Goal: Ask a question

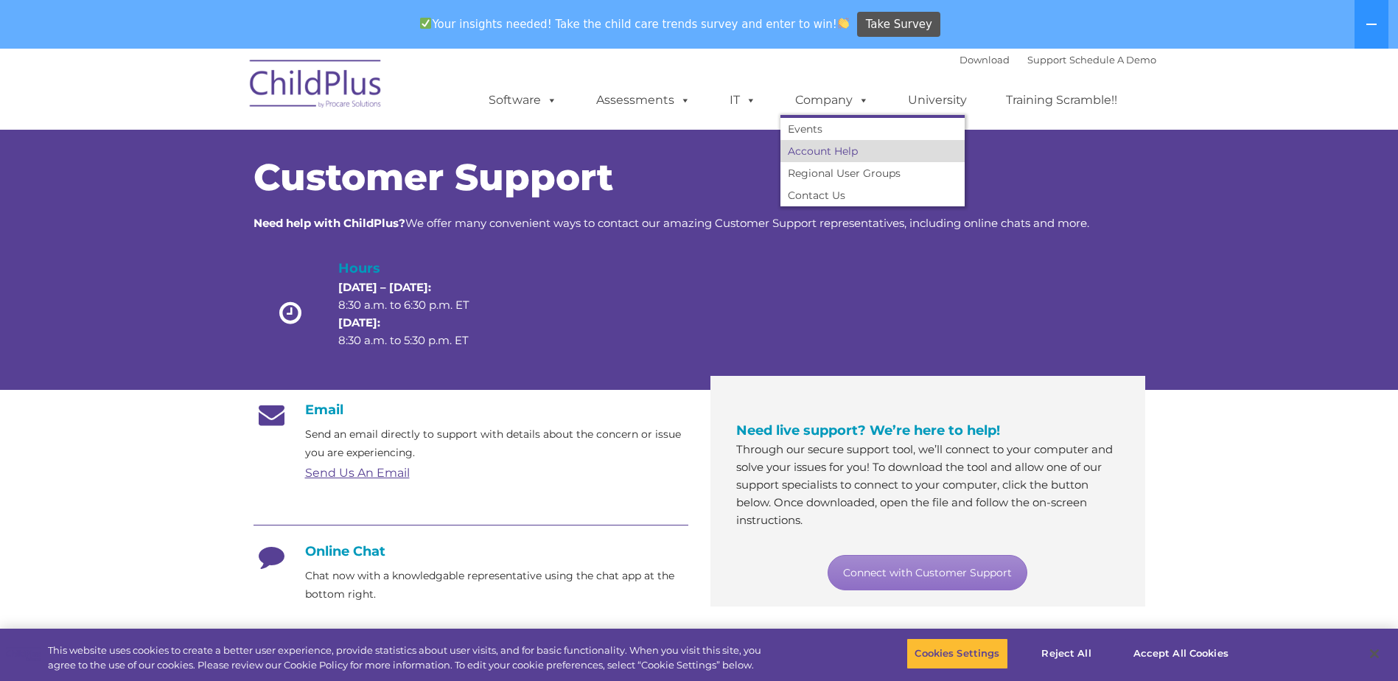
click at [857, 158] on link "Account Help" at bounding box center [872, 151] width 184 height 22
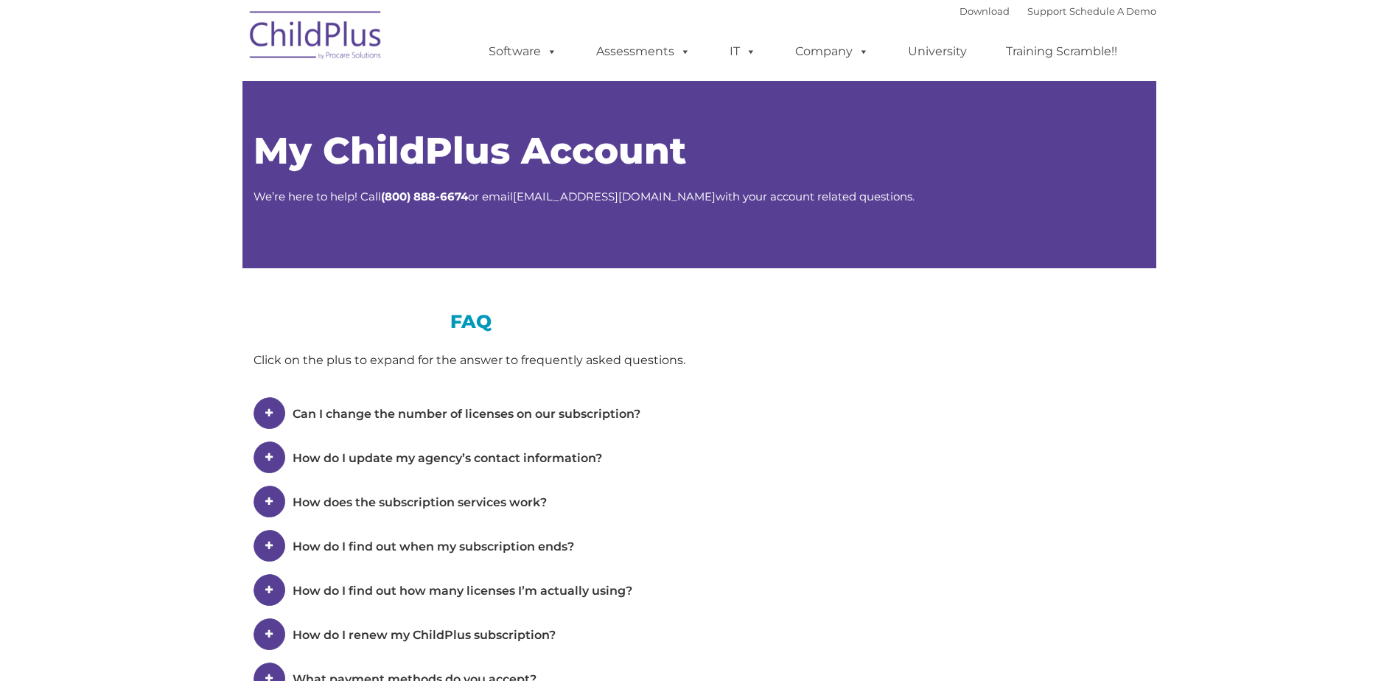
type input ""
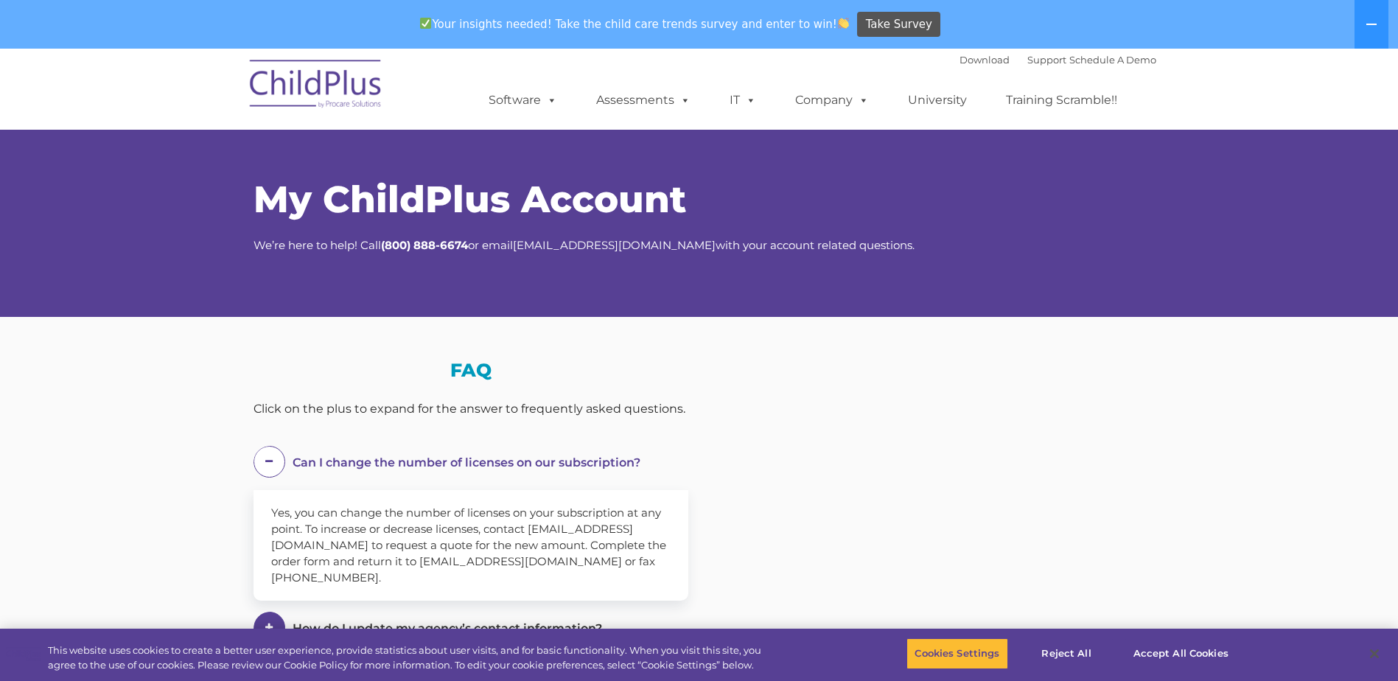
select select "MEDIUM"
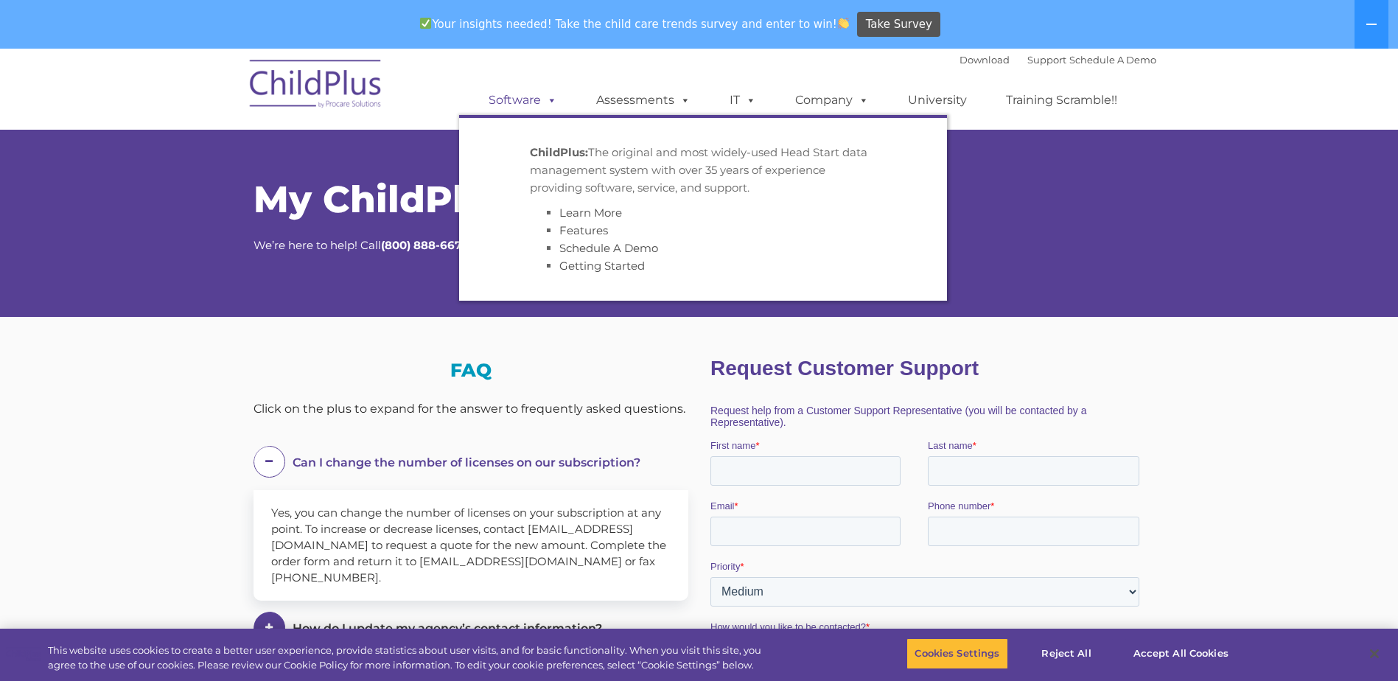
click at [563, 105] on link "Software" at bounding box center [523, 99] width 98 height 29
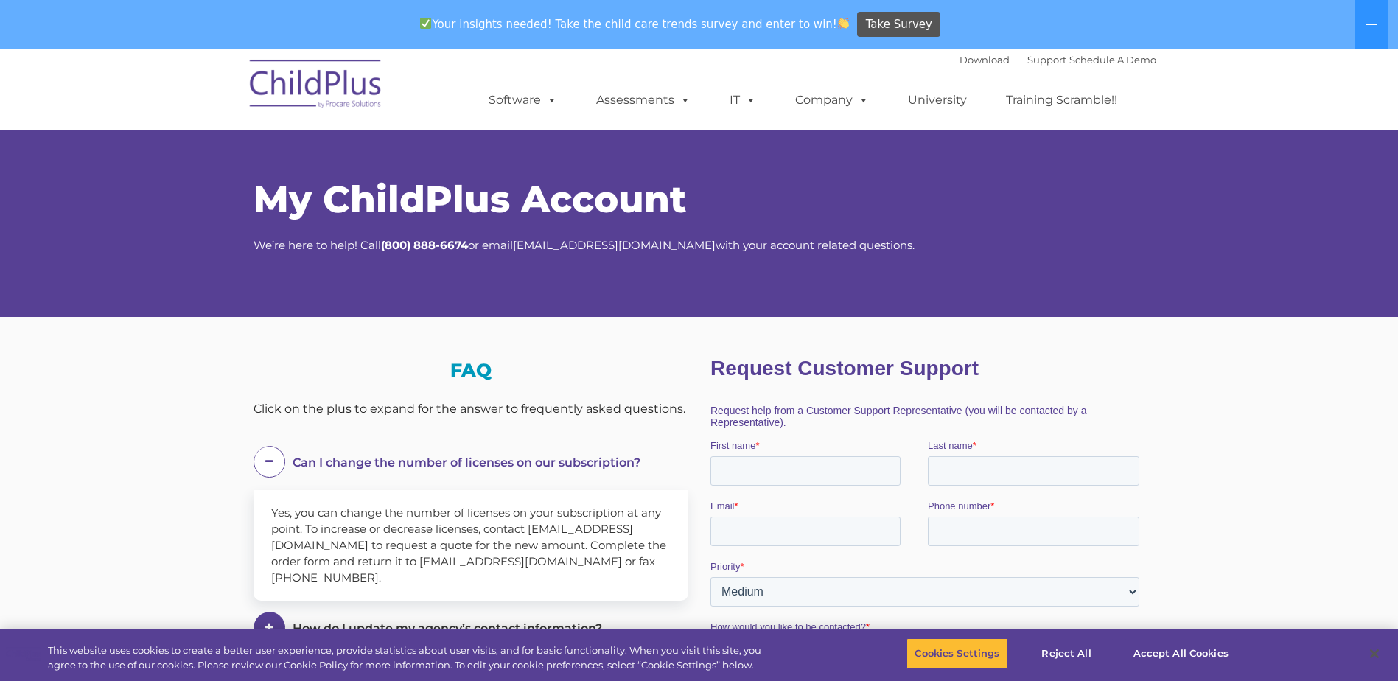
click at [173, 75] on nav "Download Support | Schedule A Demo  MENU MENU Software ChildPlus: The original…" at bounding box center [699, 89] width 1398 height 81
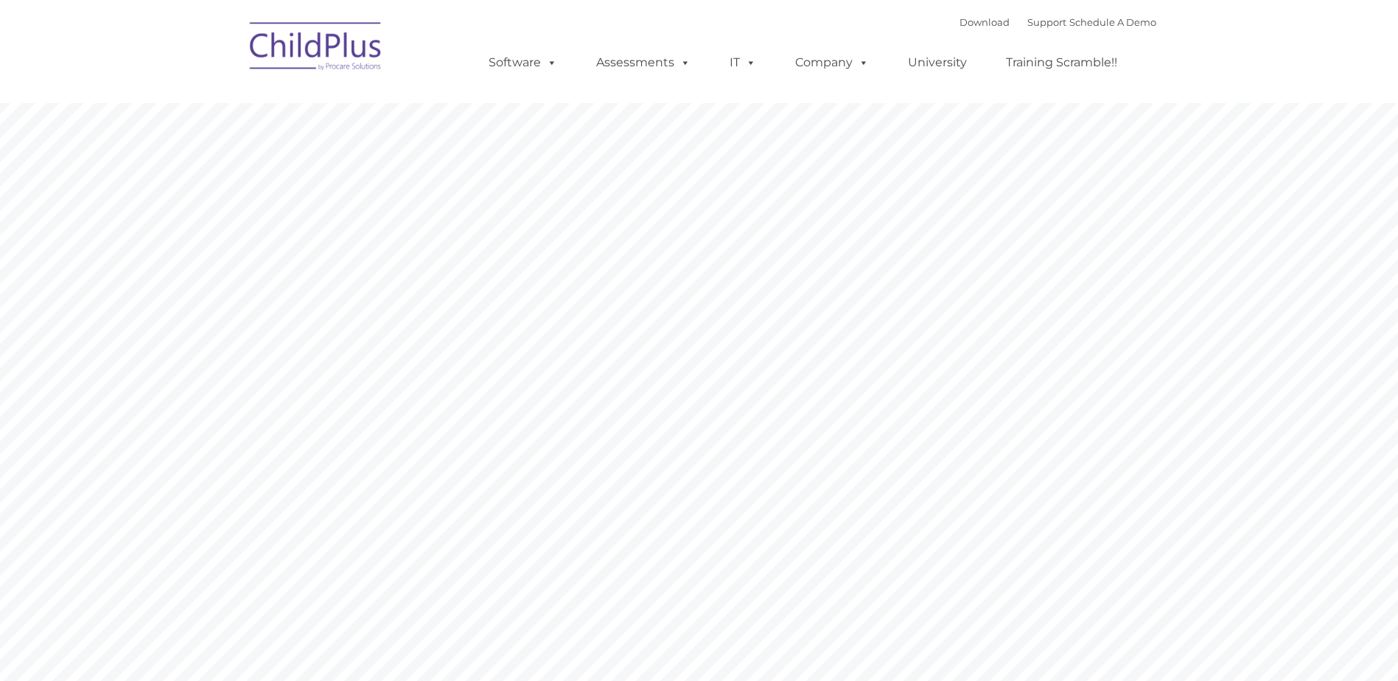
type input ""
